Goal: Information Seeking & Learning: Learn about a topic

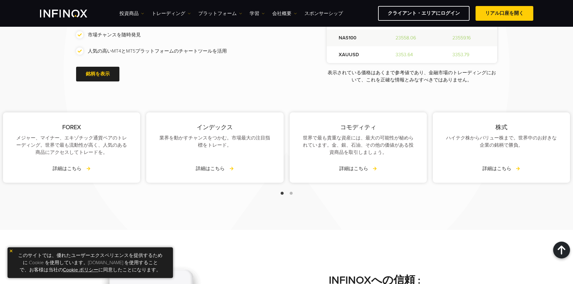
scroll to position [802, 0]
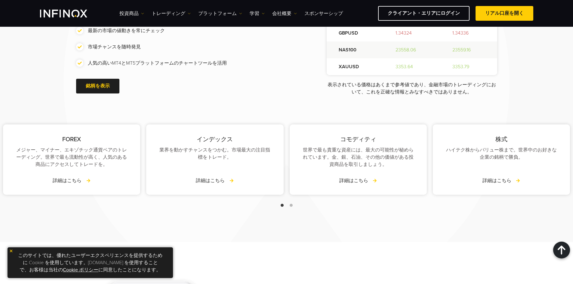
click at [10, 250] on img at bounding box center [11, 251] width 4 height 4
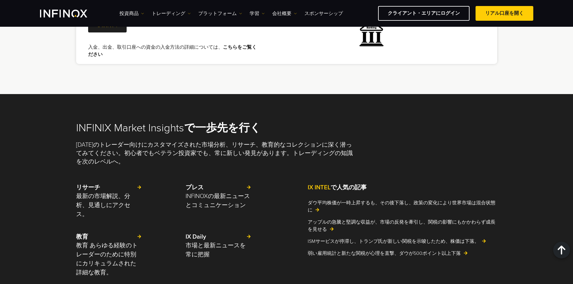
scroll to position [1310, 0]
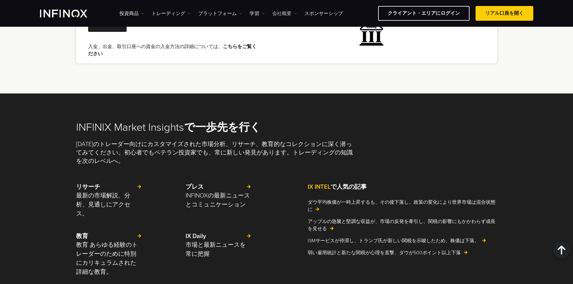
click at [287, 13] on link "会社概要" at bounding box center [284, 13] width 25 height 7
click at [298, 32] on link "INFINOXについて" at bounding box center [297, 32] width 50 height 13
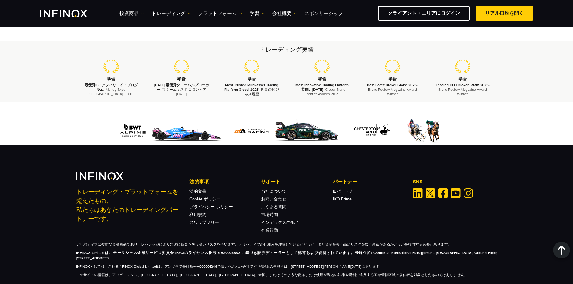
scroll to position [2210, 0]
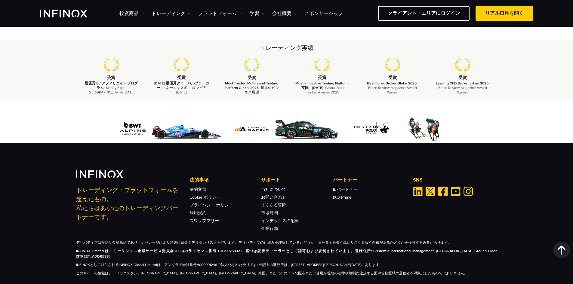
click at [46, 246] on div "トレーディング・プラットフォームを超えたもの。 私たちはあなたのトレーディングパートナーです。 法的事項 法的文書 Cookie ポリシー プライバシー ポリ…" at bounding box center [286, 215] width 573 height 145
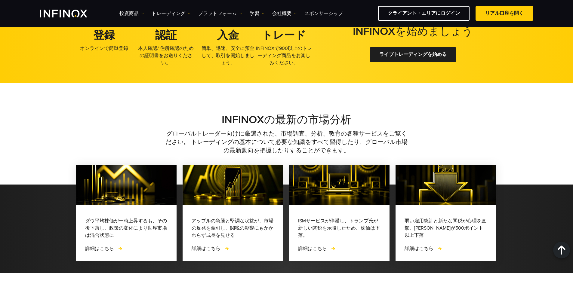
scroll to position [1509, 0]
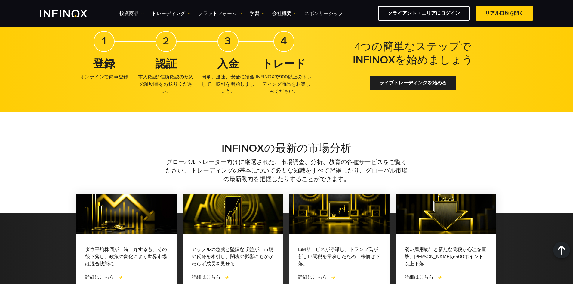
click at [422, 115] on div "INFINOX の最新の市場分析 グローバルトレーダー向けに厳選された、市場調査、分析、教育の各種サービスをご覧ください。 トレーディングの基本について必要な…" at bounding box center [286, 207] width 573 height 190
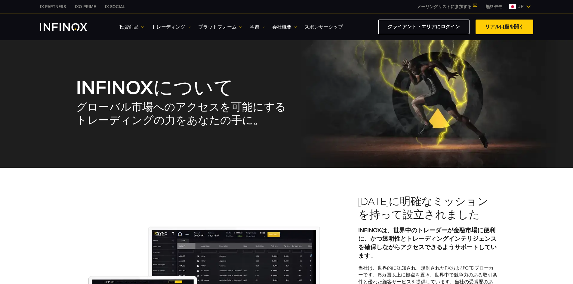
scroll to position [0, 0]
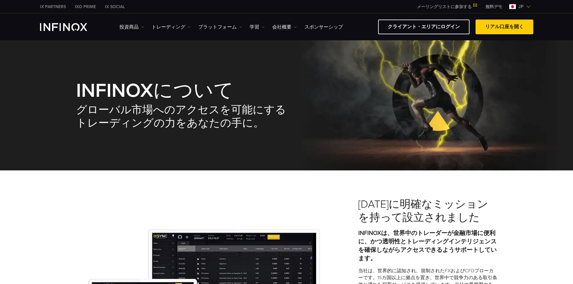
click at [516, 5] on span "jp" at bounding box center [520, 6] width 10 height 7
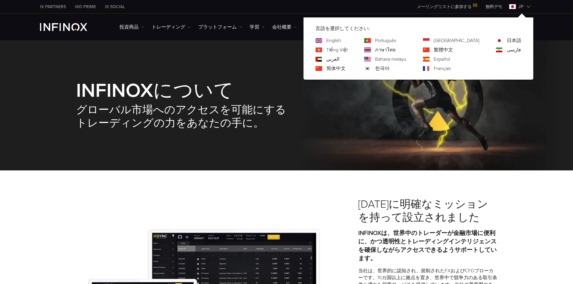
click at [341, 40] on link "English" at bounding box center [333, 40] width 15 height 7
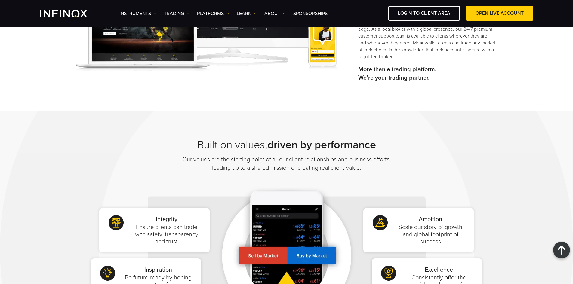
scroll to position [250, 0]
